Goal: Information Seeking & Learning: Learn about a topic

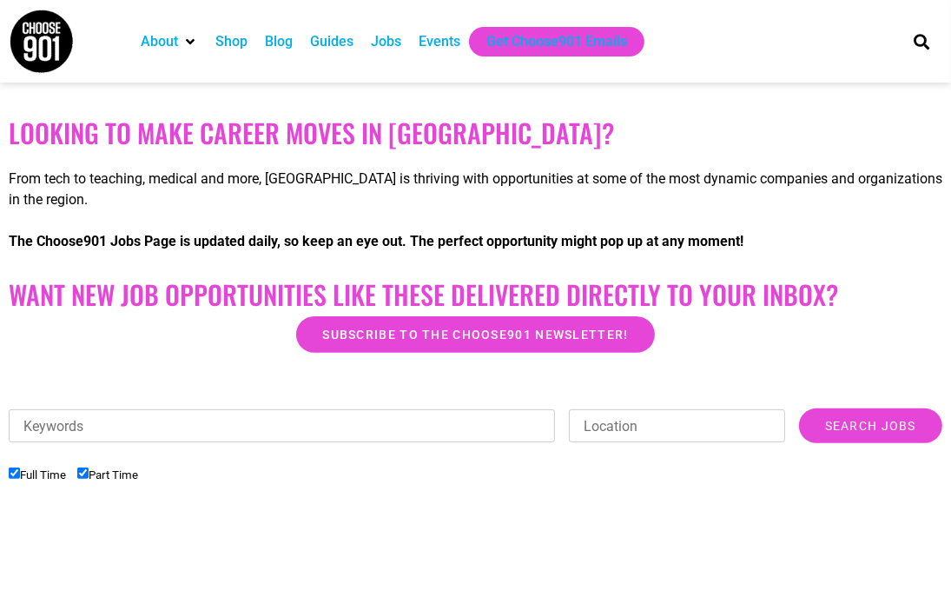
scroll to position [267, 0]
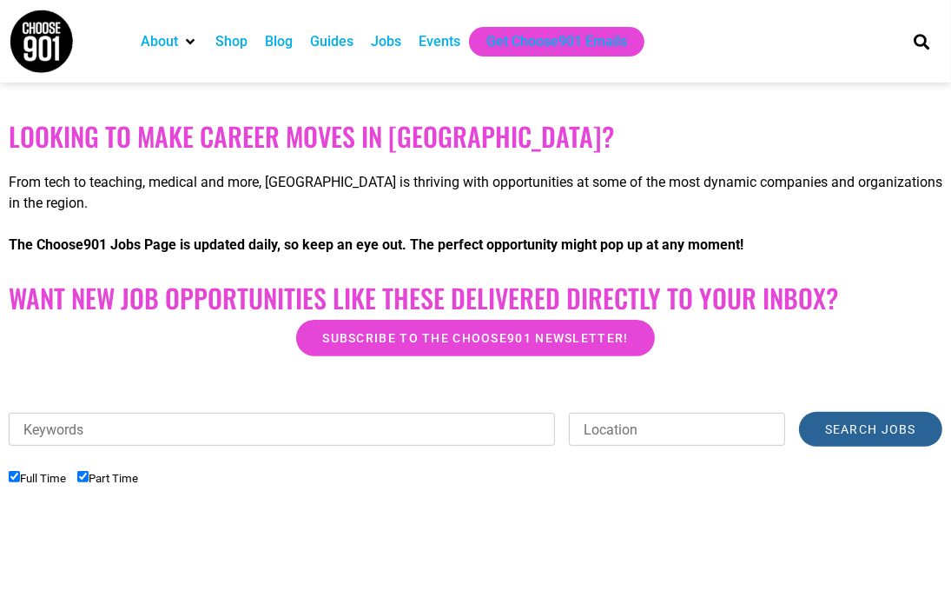
click at [863, 413] on input "Search Jobs" at bounding box center [870, 429] width 143 height 35
click at [864, 426] on input "Search Jobs" at bounding box center [870, 429] width 143 height 35
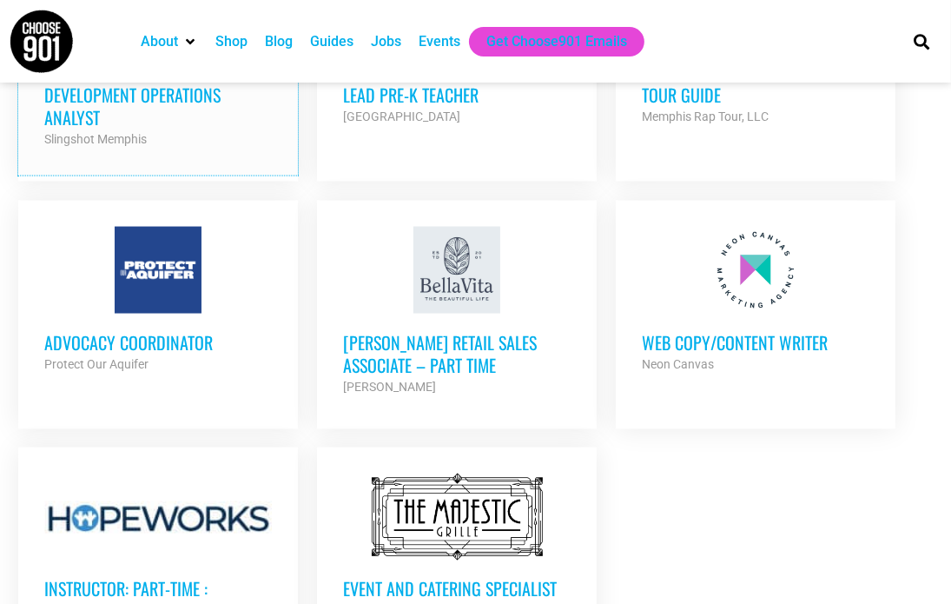
scroll to position [2004, 0]
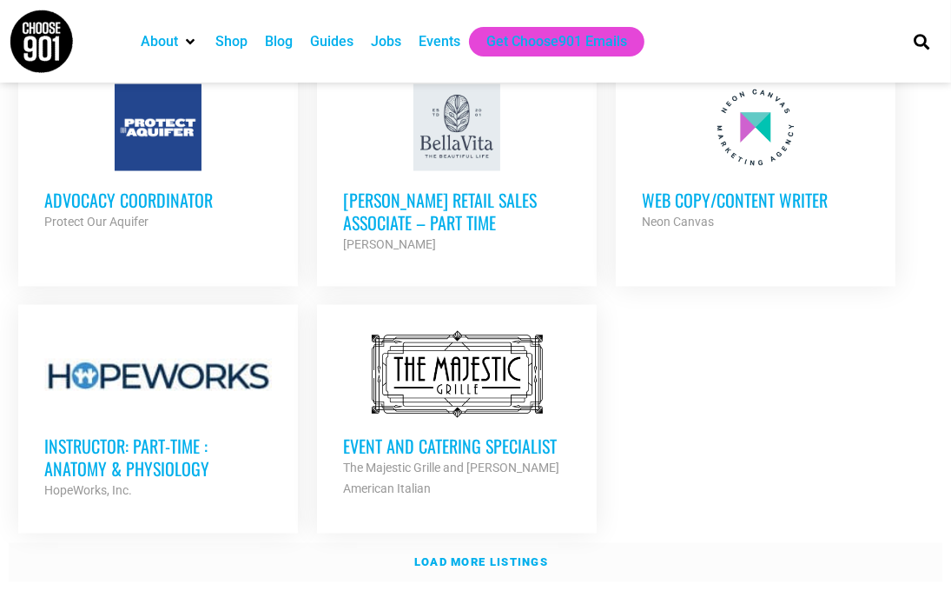
click at [463, 543] on link "Load more listings" at bounding box center [475, 563] width 933 height 40
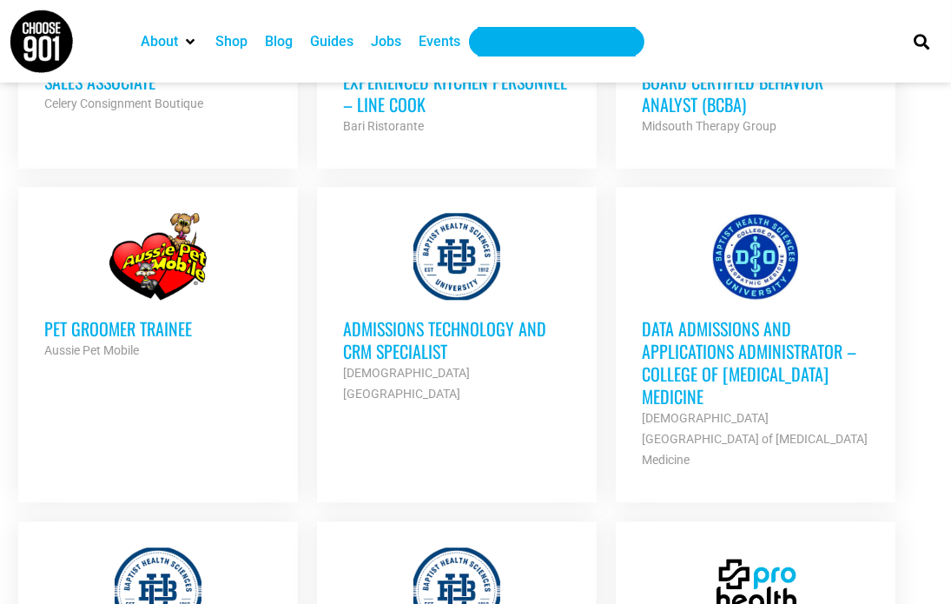
scroll to position [3133, 0]
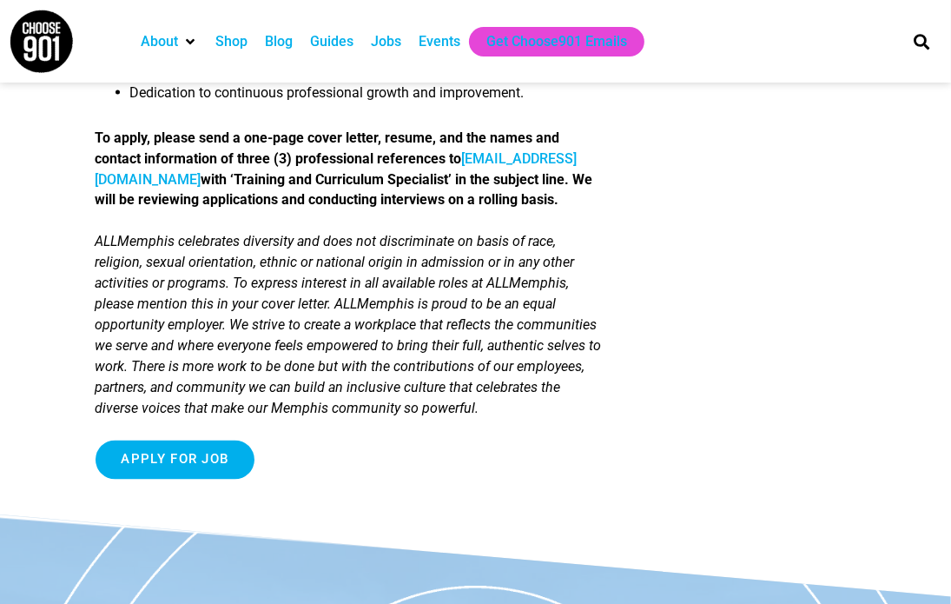
scroll to position [2258, 0]
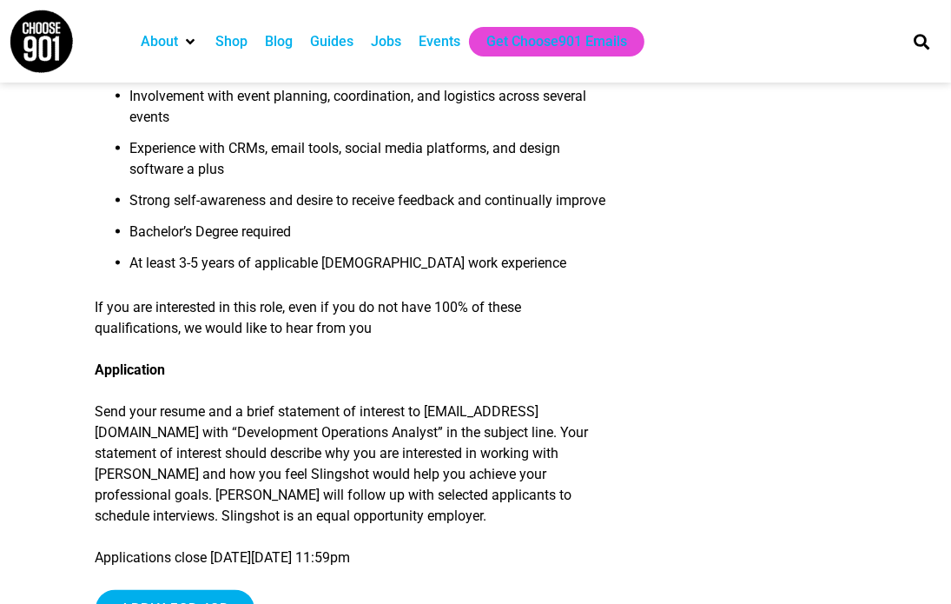
scroll to position [2171, 0]
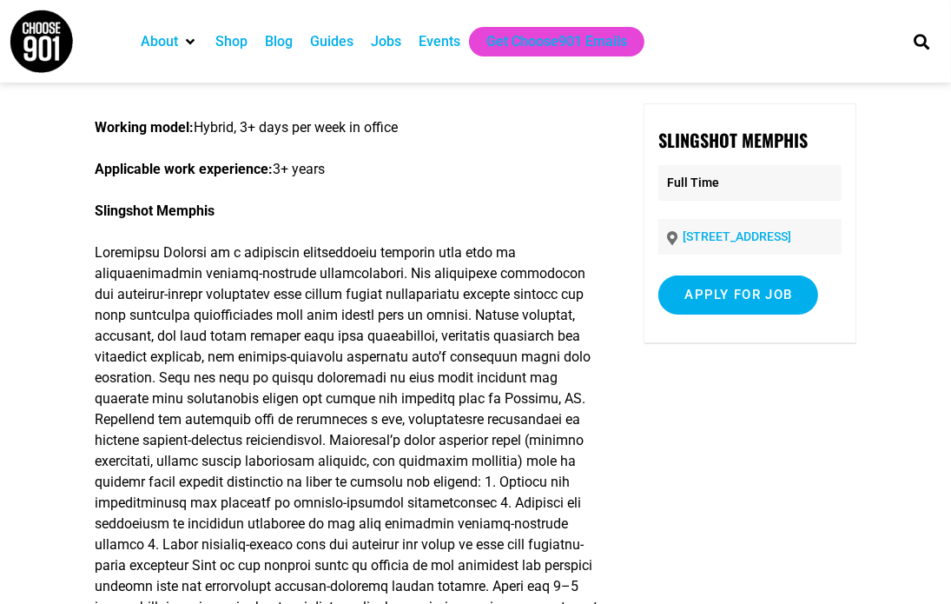
scroll to position [0, 0]
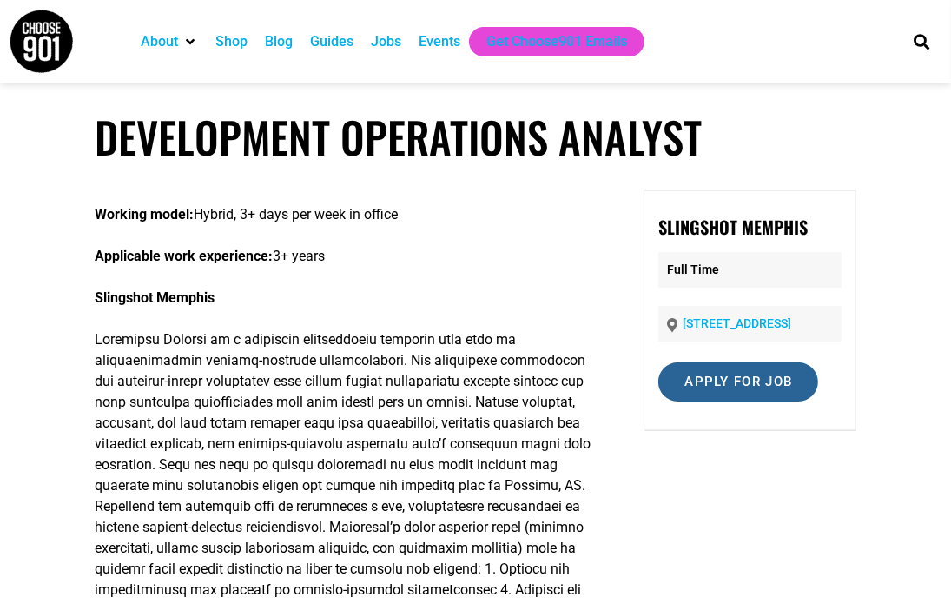
click at [754, 393] on input "Apply for job" at bounding box center [738, 381] width 160 height 39
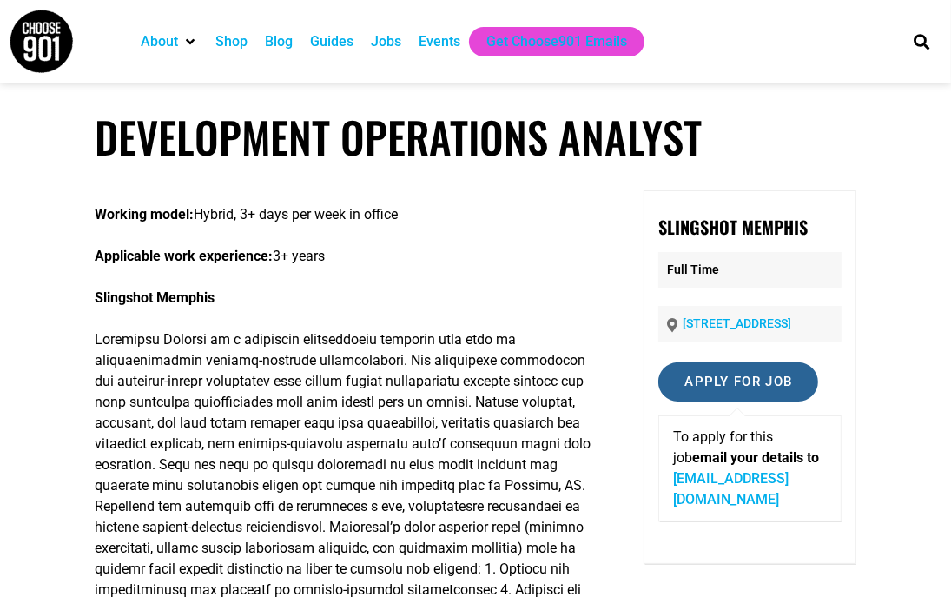
click at [754, 393] on input "Apply for job" at bounding box center [738, 381] width 160 height 39
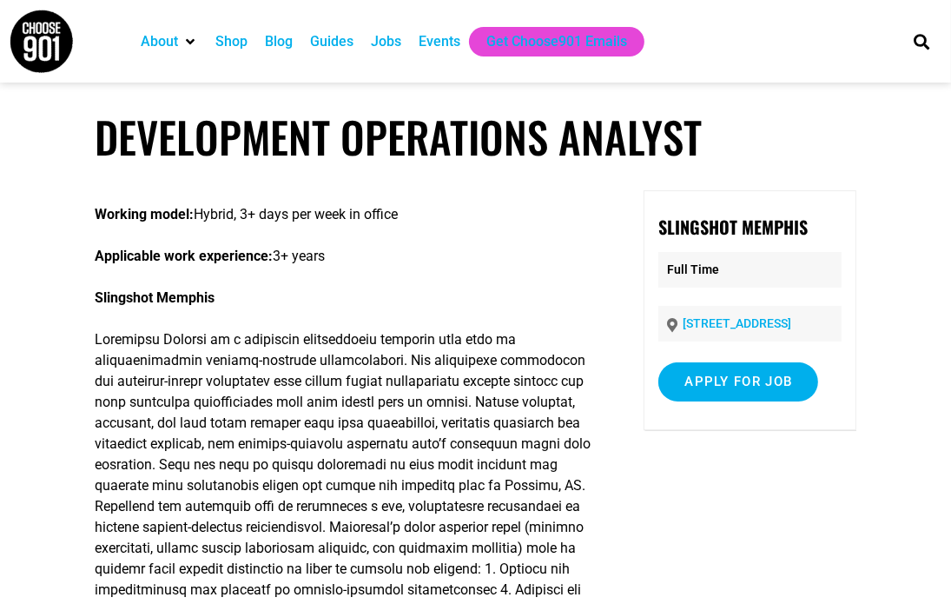
click at [716, 321] on link "[STREET_ADDRESS]" at bounding box center [737, 323] width 109 height 14
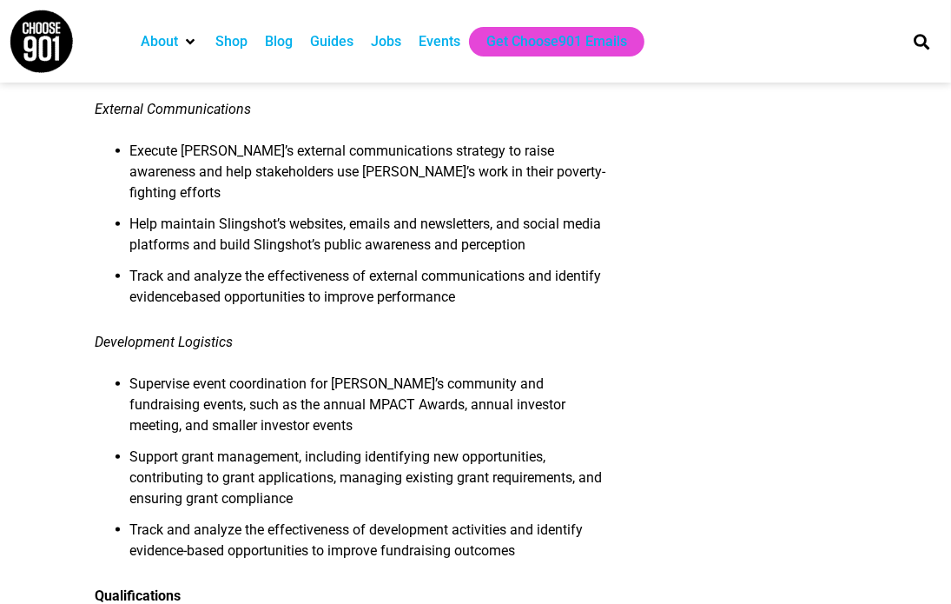
scroll to position [1303, 0]
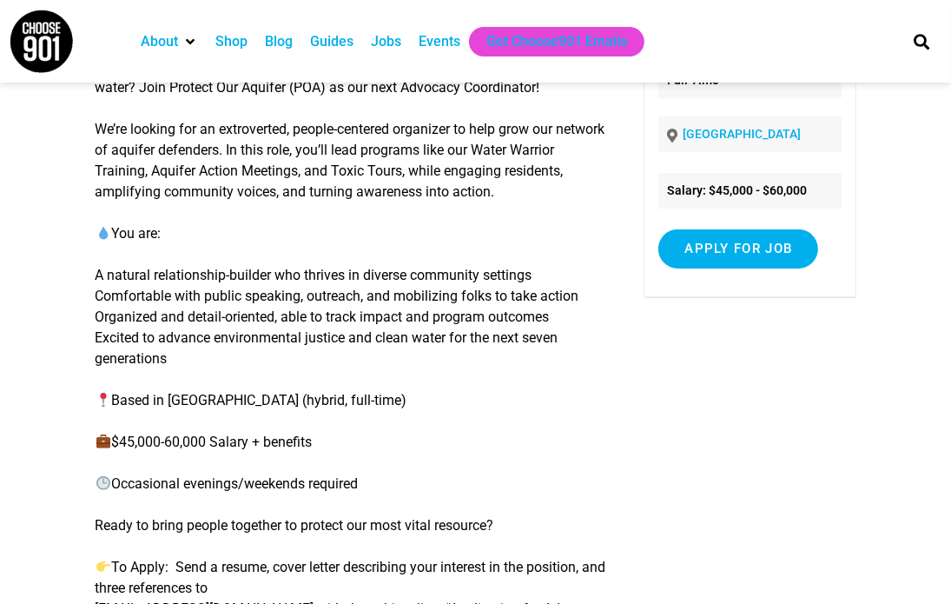
scroll to position [87, 0]
